Goal: Information Seeking & Learning: Check status

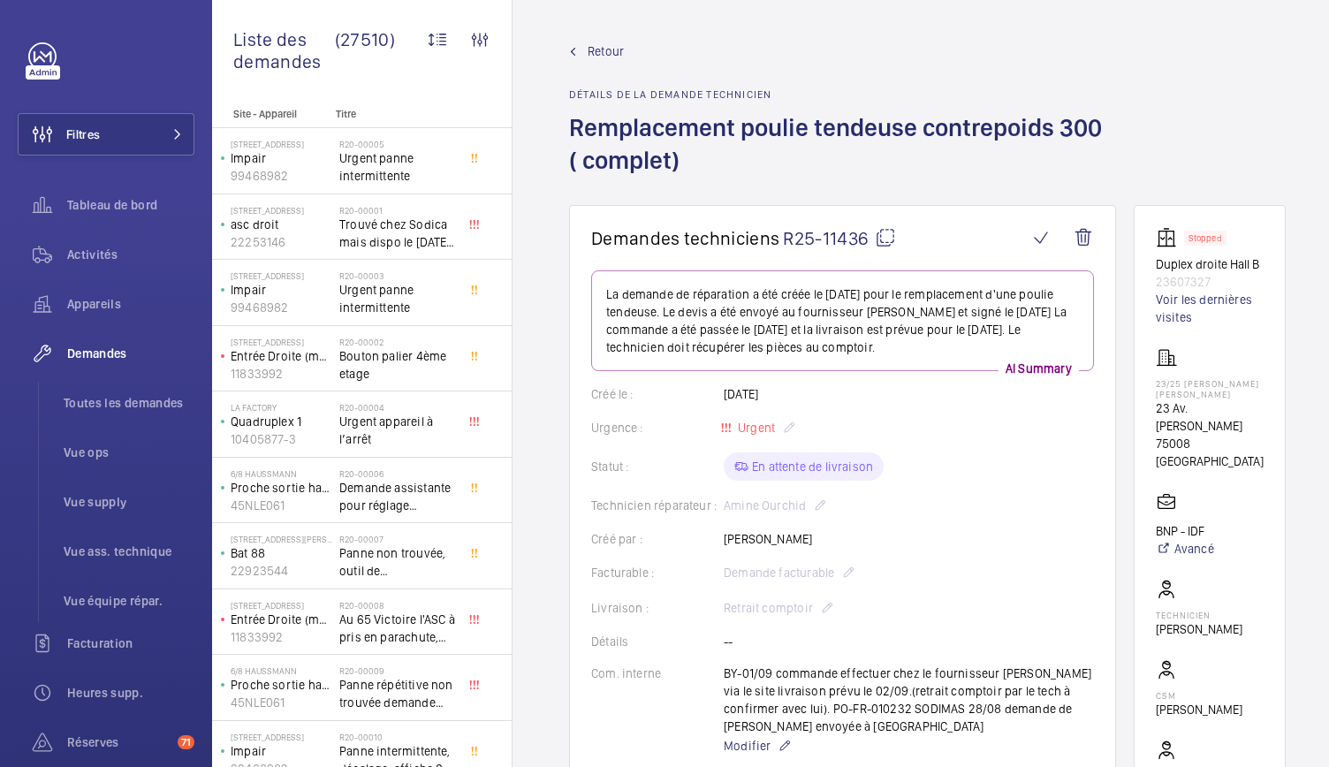
click at [888, 245] on mat-icon at bounding box center [885, 237] width 21 height 21
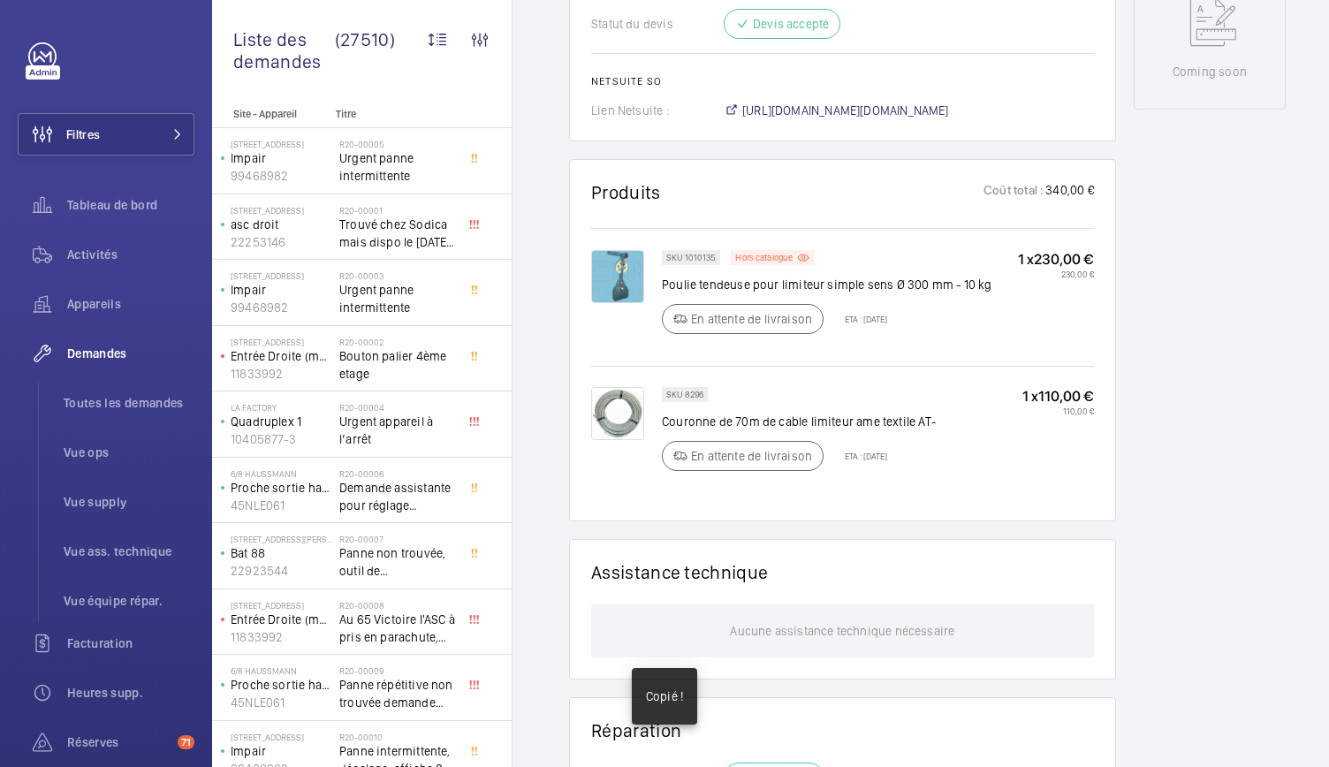
scroll to position [986, 0]
click at [622, 287] on img at bounding box center [617, 275] width 53 height 53
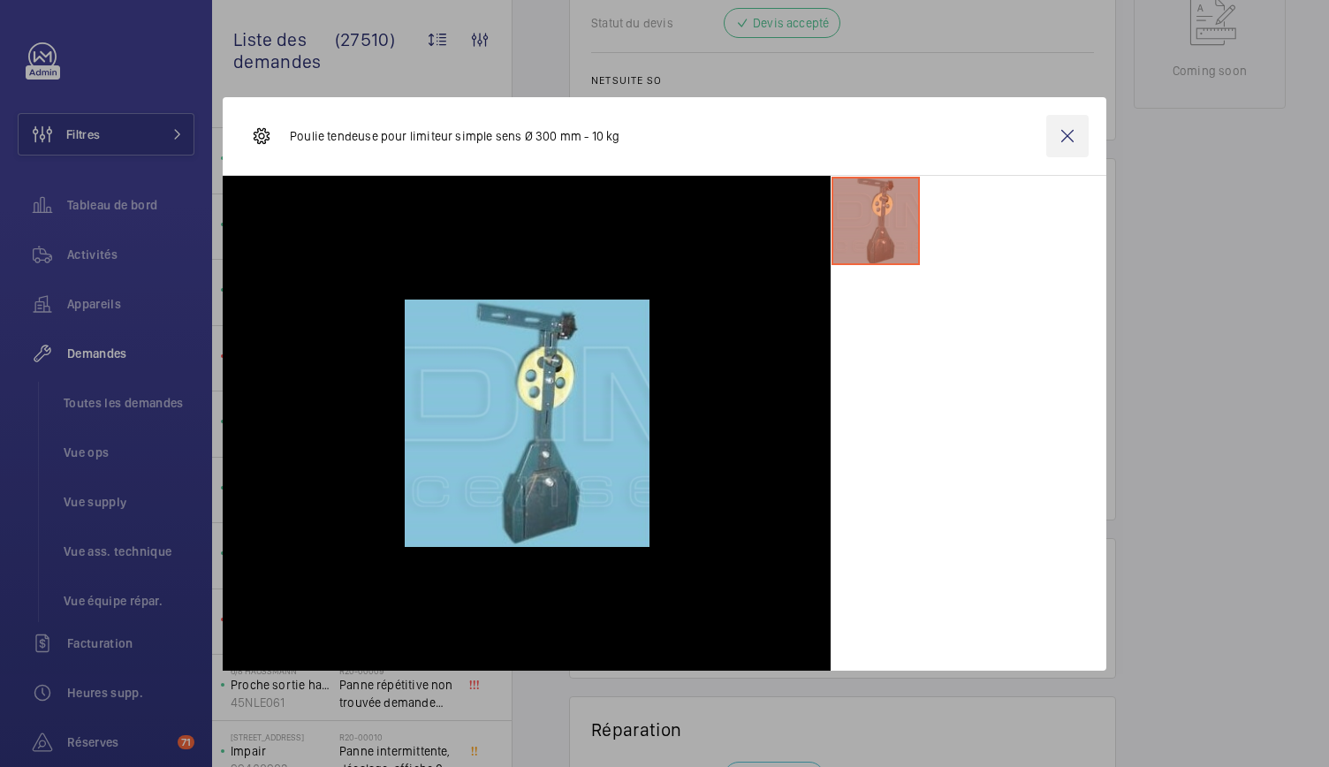
click at [1074, 143] on wm-front-icon-button at bounding box center [1067, 136] width 42 height 42
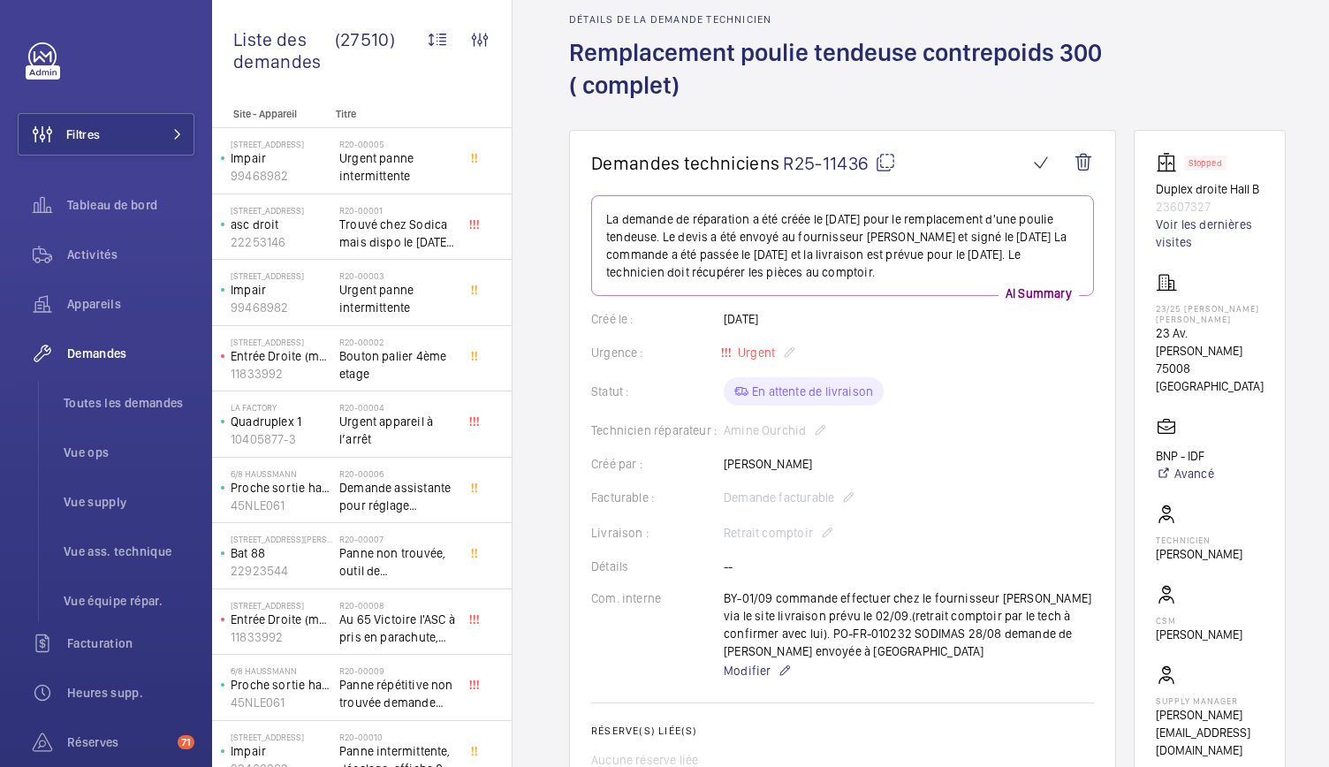
scroll to position [74, 0]
drag, startPoint x: 1230, startPoint y: 222, endPoint x: 1158, endPoint y: 198, distance: 76.3
click at [1158, 198] on wm-front-card "Stopped Duplex droite Hall B 23607327 Voir les dernières visites 23/25 FRANKLIN…" at bounding box center [1210, 456] width 152 height 651
copy div "Duplex droite Hall B 23607327"
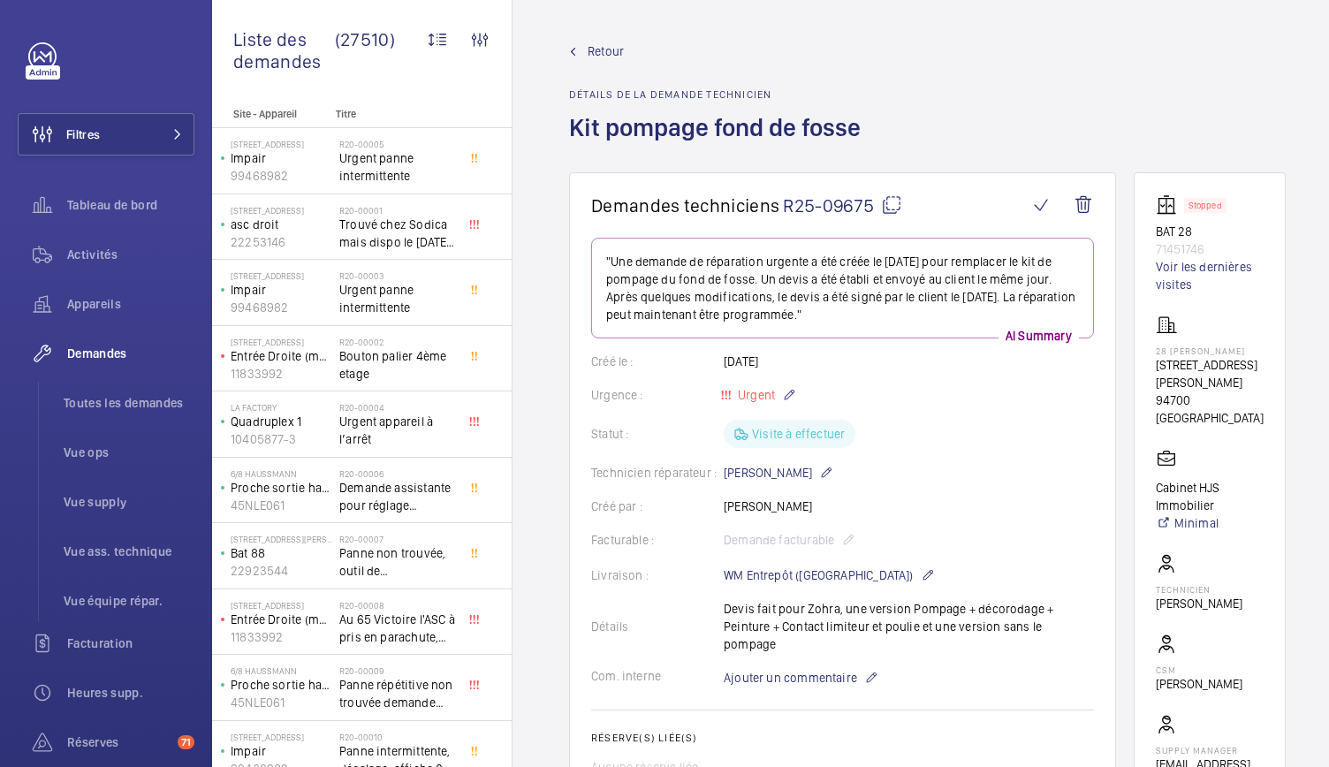
click at [892, 207] on mat-icon at bounding box center [891, 204] width 21 height 21
drag, startPoint x: 1151, startPoint y: 234, endPoint x: 1209, endPoint y: 248, distance: 59.2
click at [1209, 248] on wm-front-card "Stopped BAT 28 71451746 Voir les dernières visites 28 Eugène Renault 28 Rue Eug…" at bounding box center [1210, 492] width 152 height 641
copy div "BAT 28 71451746"
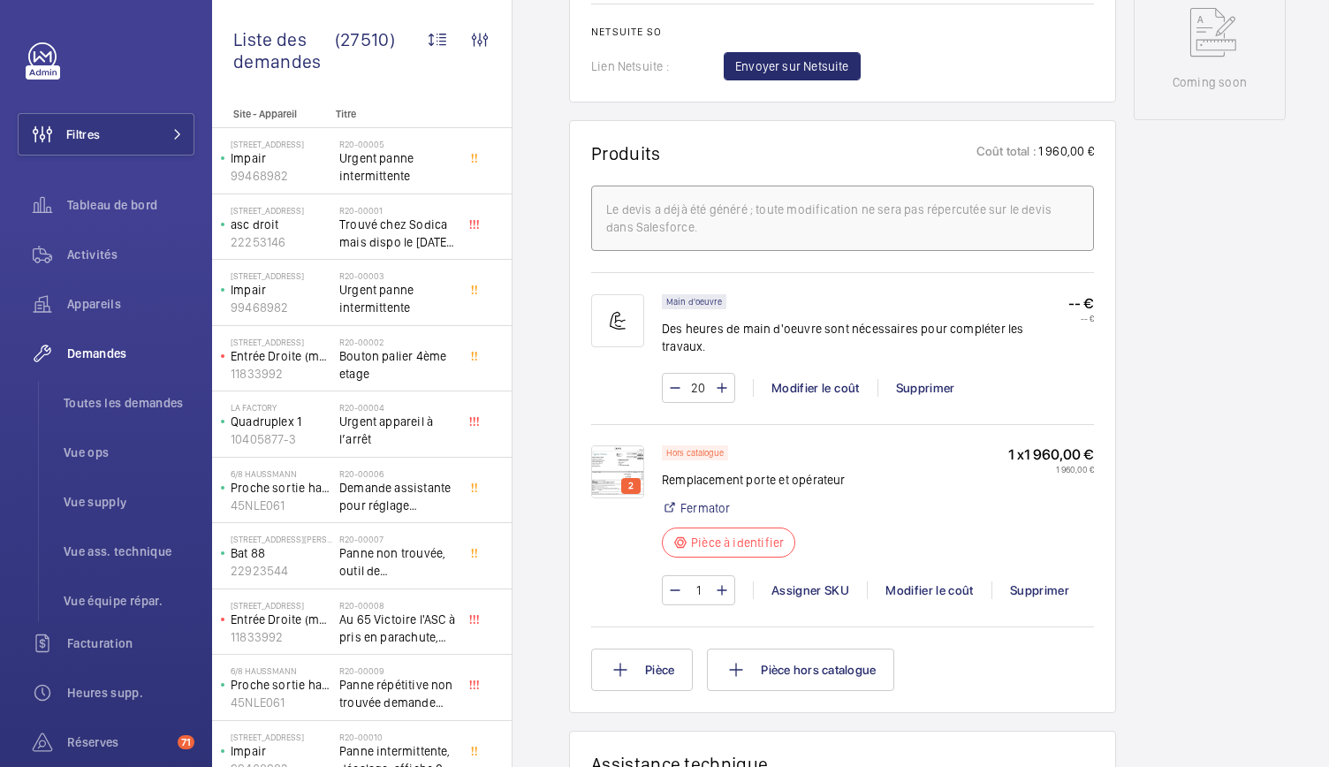
scroll to position [916, 0]
click at [596, 445] on img at bounding box center [617, 469] width 53 height 53
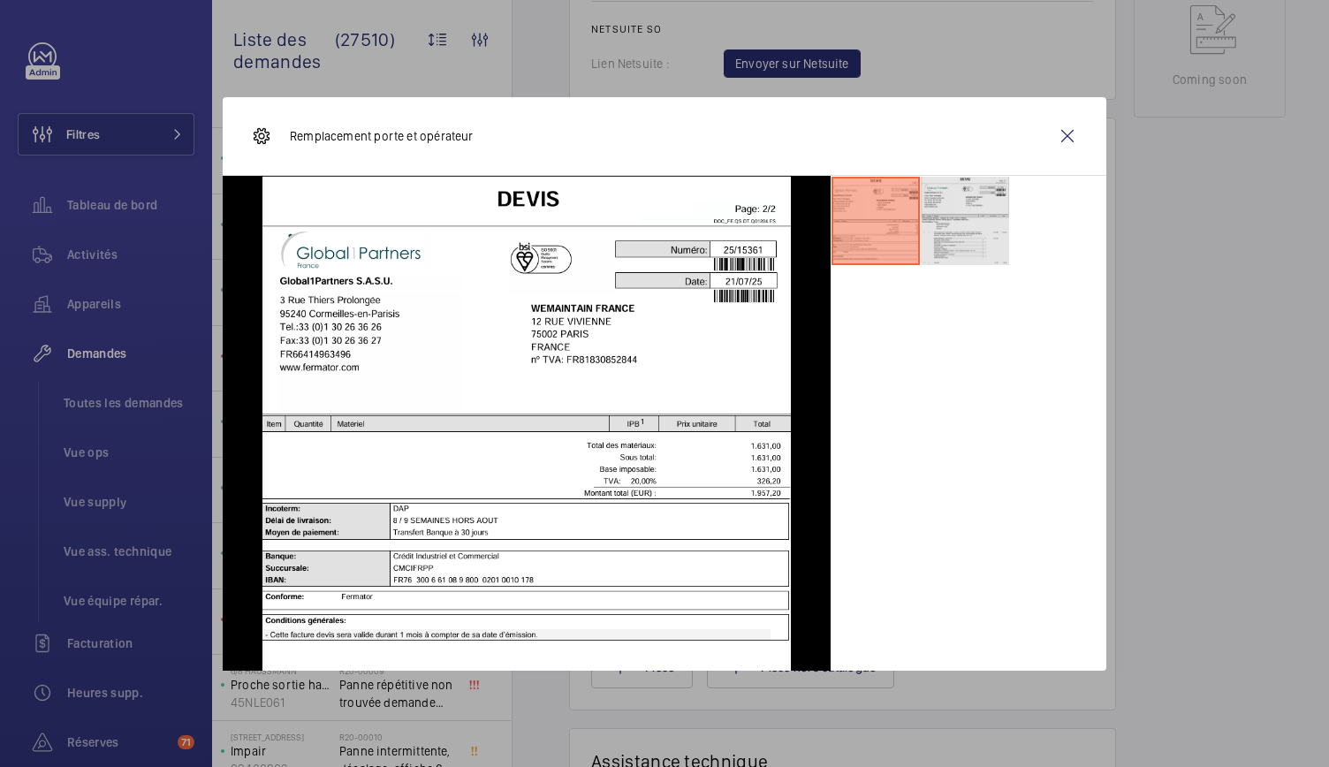
click at [988, 201] on li at bounding box center [965, 221] width 88 height 88
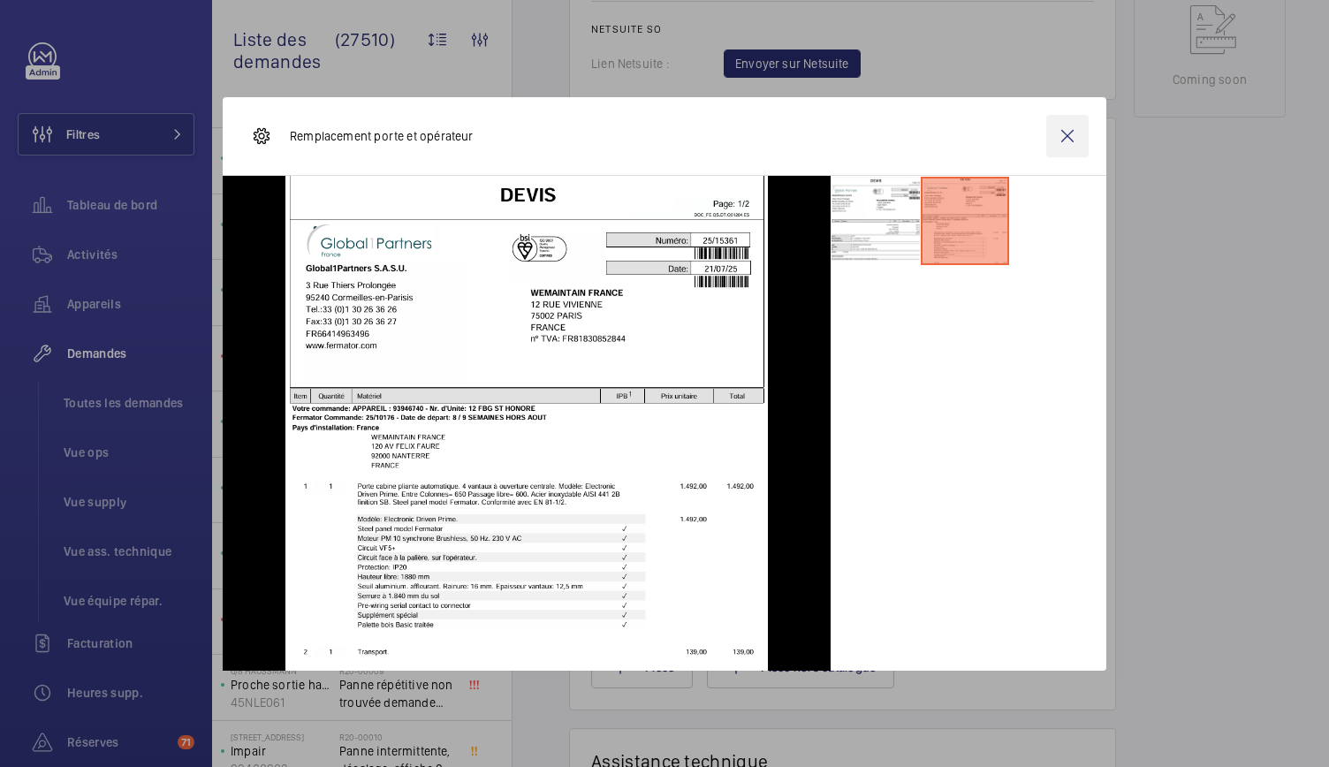
click at [1074, 137] on wm-front-icon-button at bounding box center [1067, 136] width 42 height 42
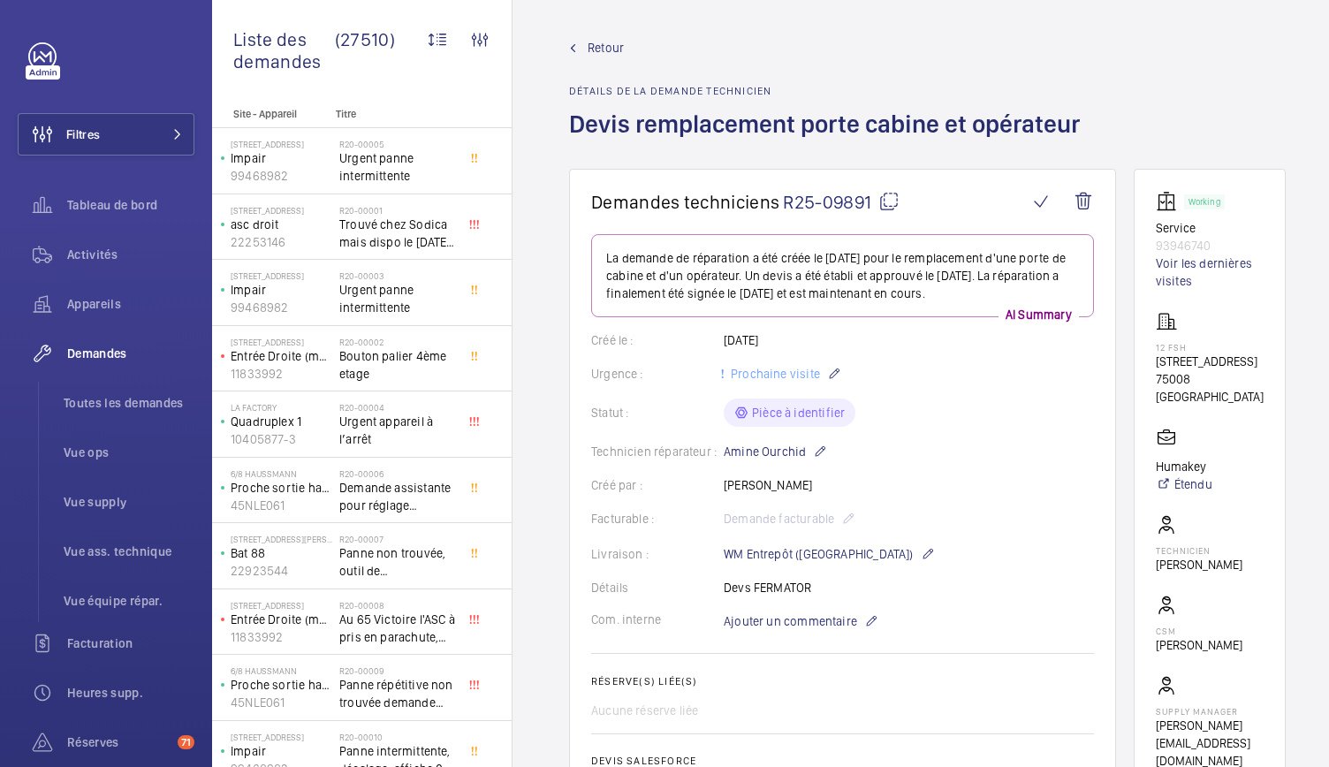
scroll to position [0, 0]
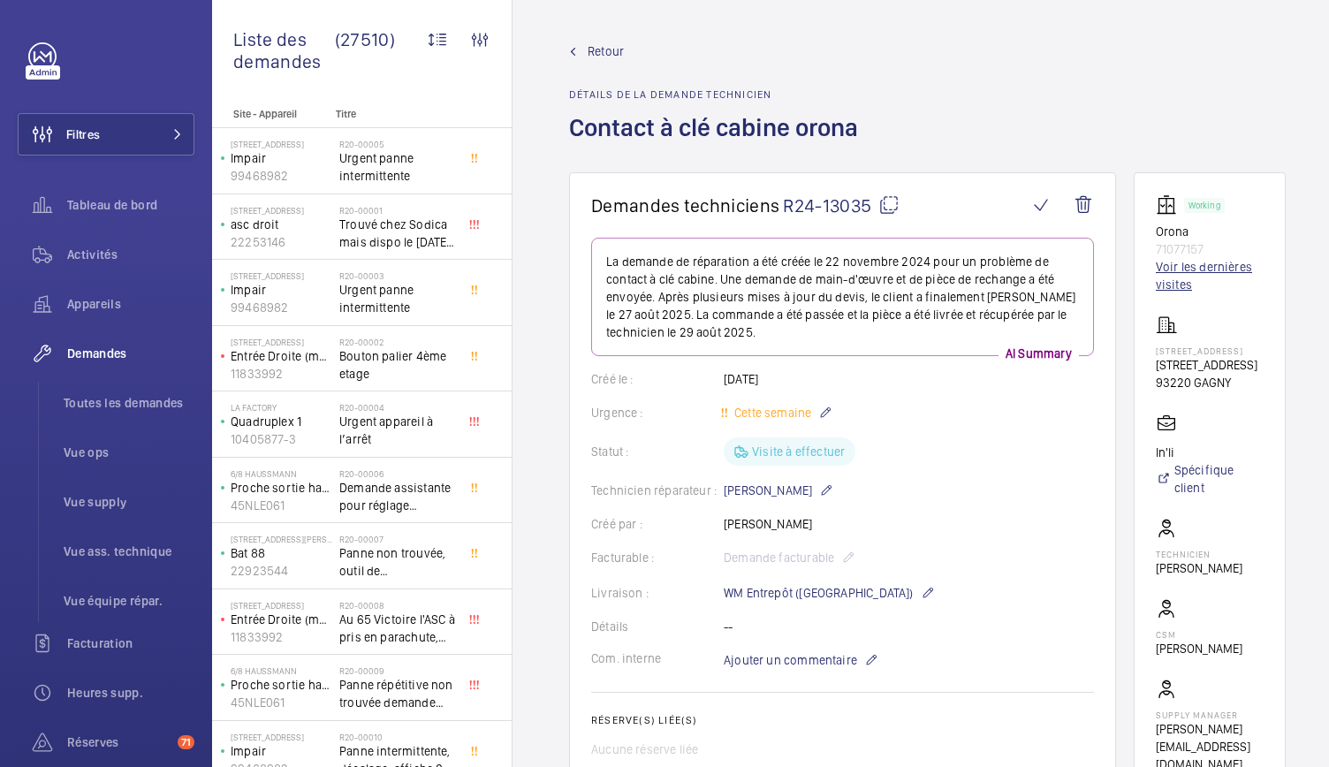
click at [1199, 277] on link "Voir les dernières visites" at bounding box center [1210, 275] width 108 height 35
